Goal: Use online tool/utility: Use online tool/utility

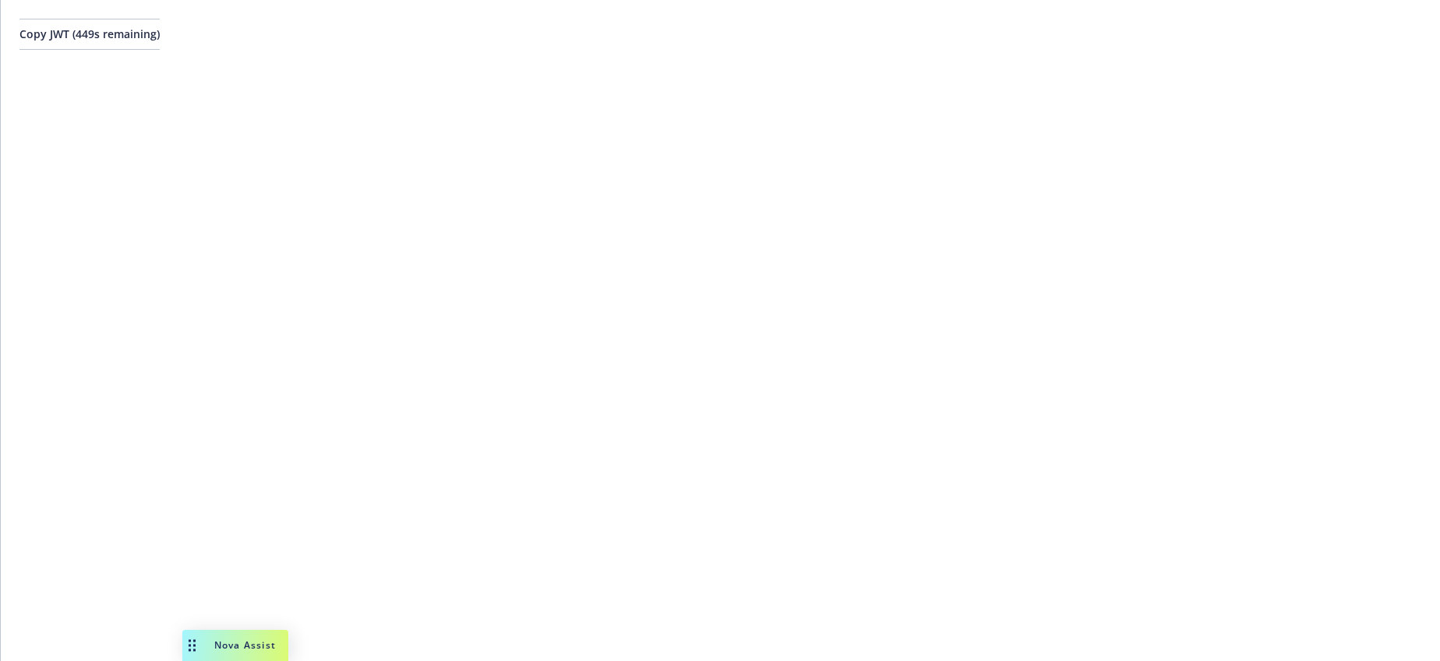
click at [160, 31] on button "Copy JWT ( 449 s remaining)" at bounding box center [89, 34] width 140 height 31
